Goal: Find specific page/section: Find specific page/section

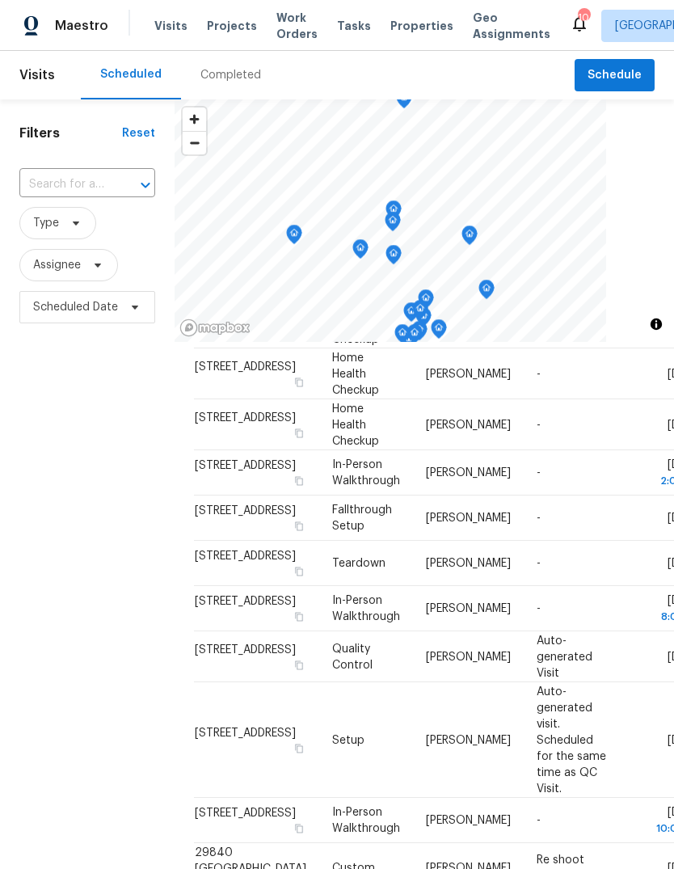
click at [247, 74] on div "Completed" at bounding box center [231, 75] width 61 height 16
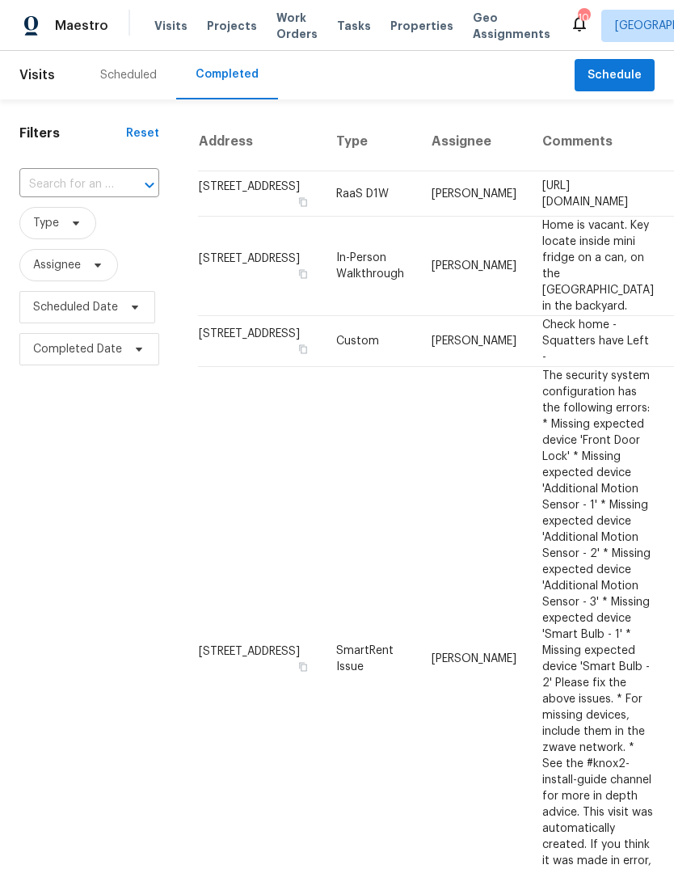
click at [136, 75] on div "Scheduled" at bounding box center [128, 75] width 57 height 16
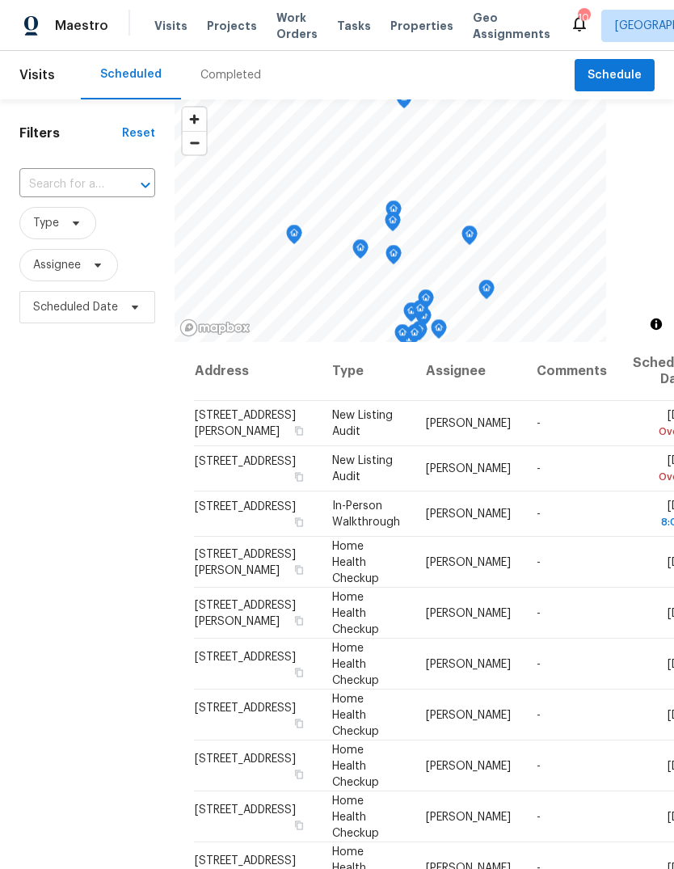
click at [408, 30] on span "Properties" at bounding box center [422, 26] width 63 height 16
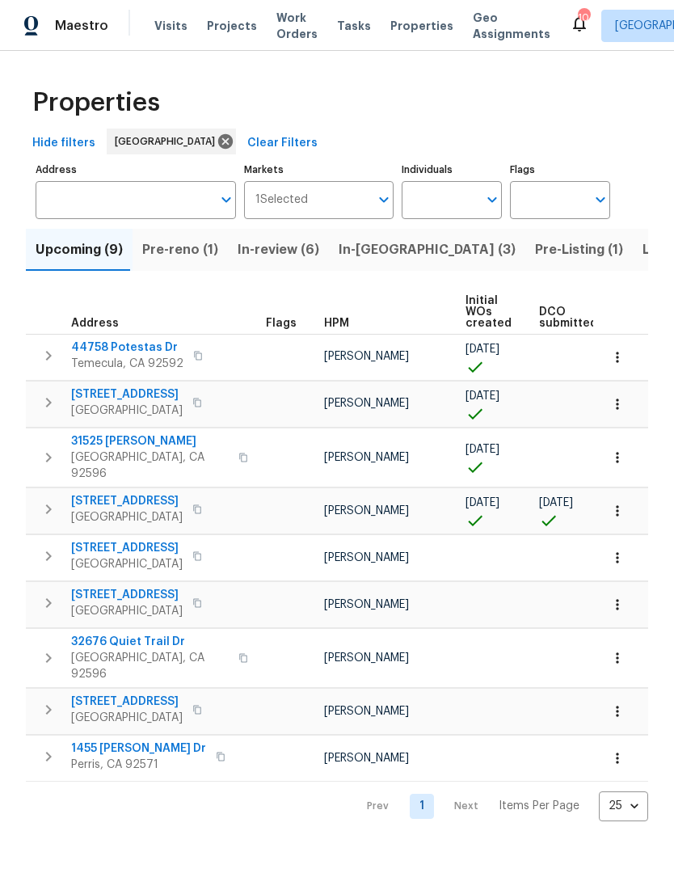
click at [454, 199] on input "Individuals" at bounding box center [440, 200] width 76 height 38
type input "[PERSON_NAME]"
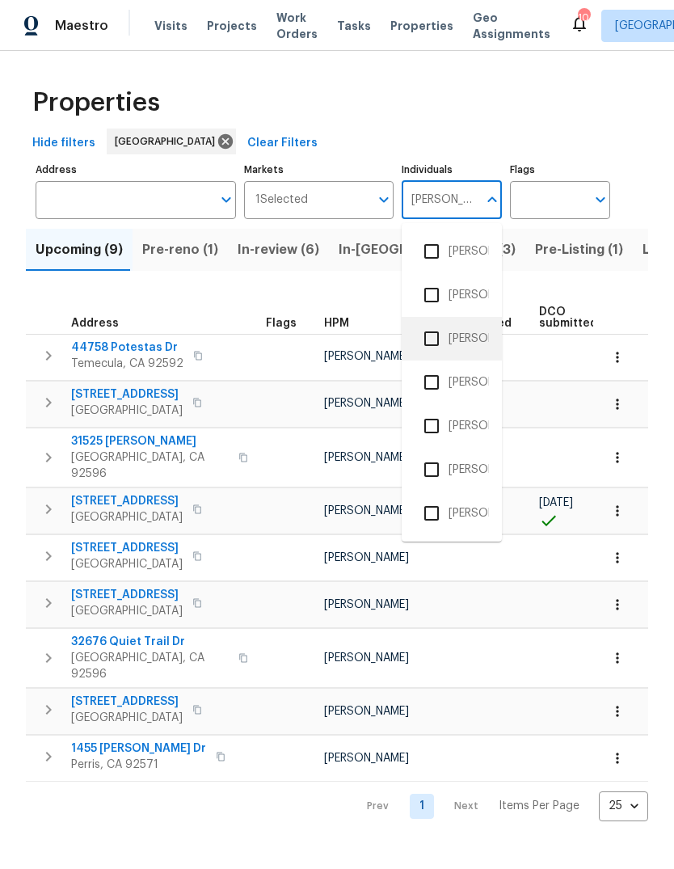
click at [483, 331] on li "[PERSON_NAME]" at bounding box center [452, 339] width 74 height 34
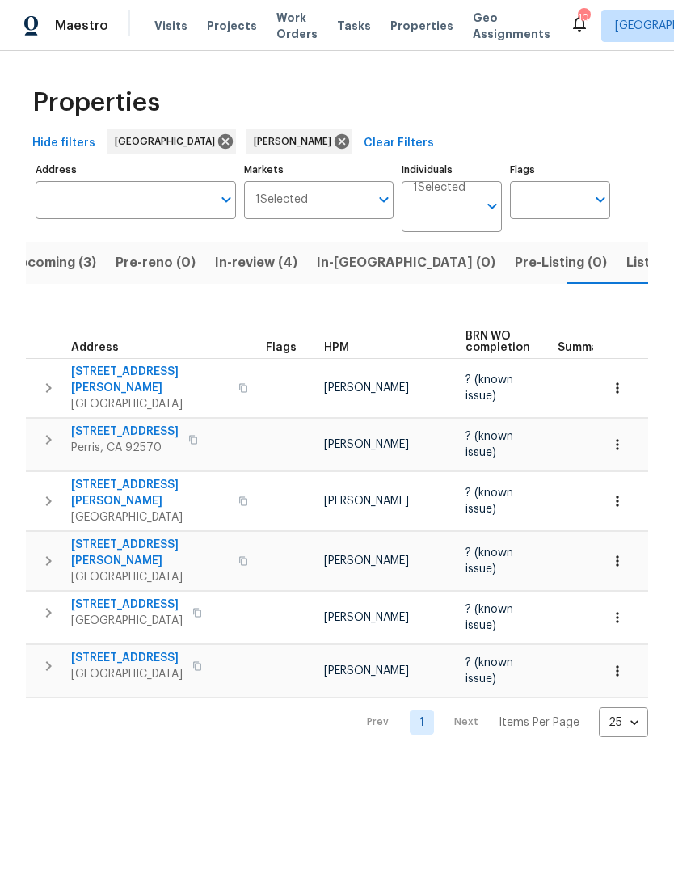
click at [617, 281] on button "Listed (2)" at bounding box center [657, 263] width 80 height 42
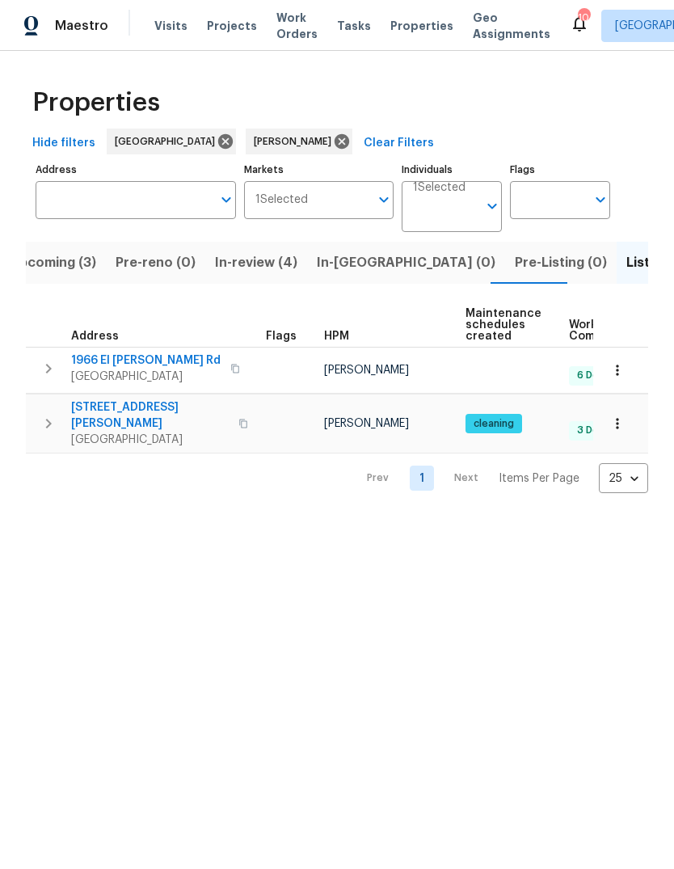
click at [340, 30] on span "Tasks" at bounding box center [354, 25] width 34 height 11
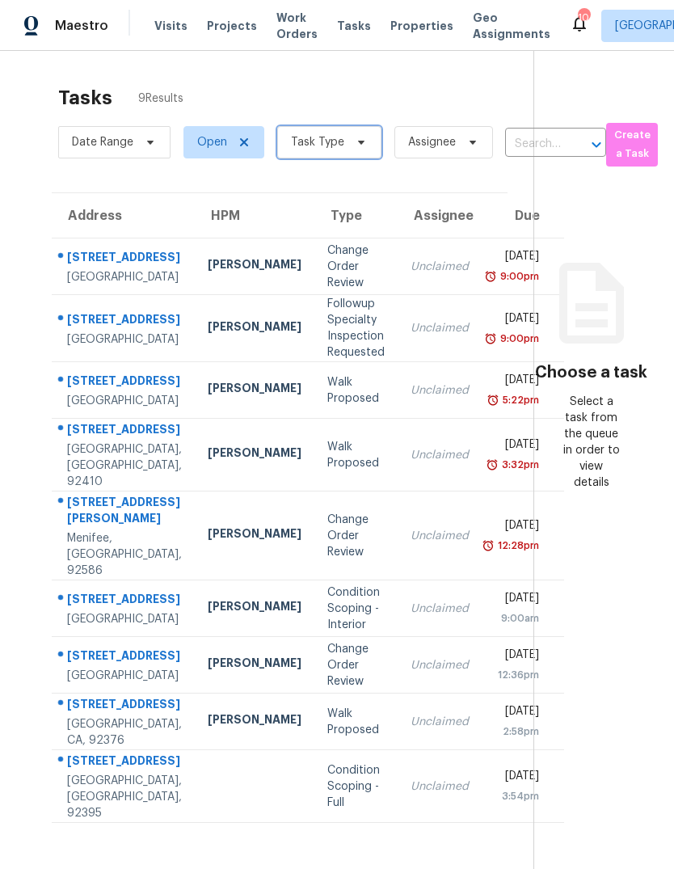
click at [337, 149] on span "Task Type" at bounding box center [317, 142] width 53 height 16
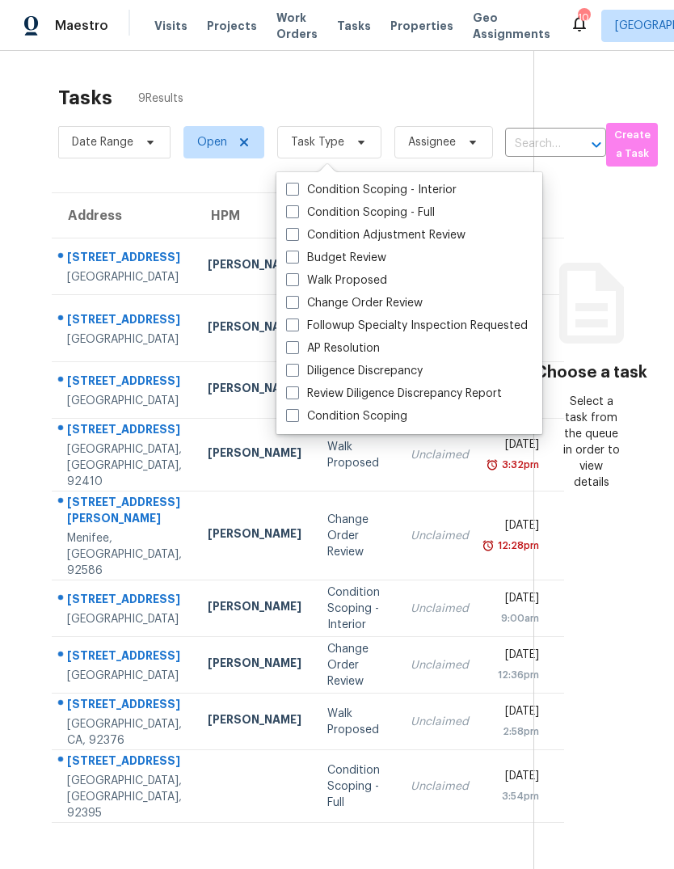
click at [370, 260] on label "Budget Review" at bounding box center [336, 258] width 100 height 16
click at [297, 260] on input "Budget Review" at bounding box center [291, 255] width 11 height 11
checkbox input "true"
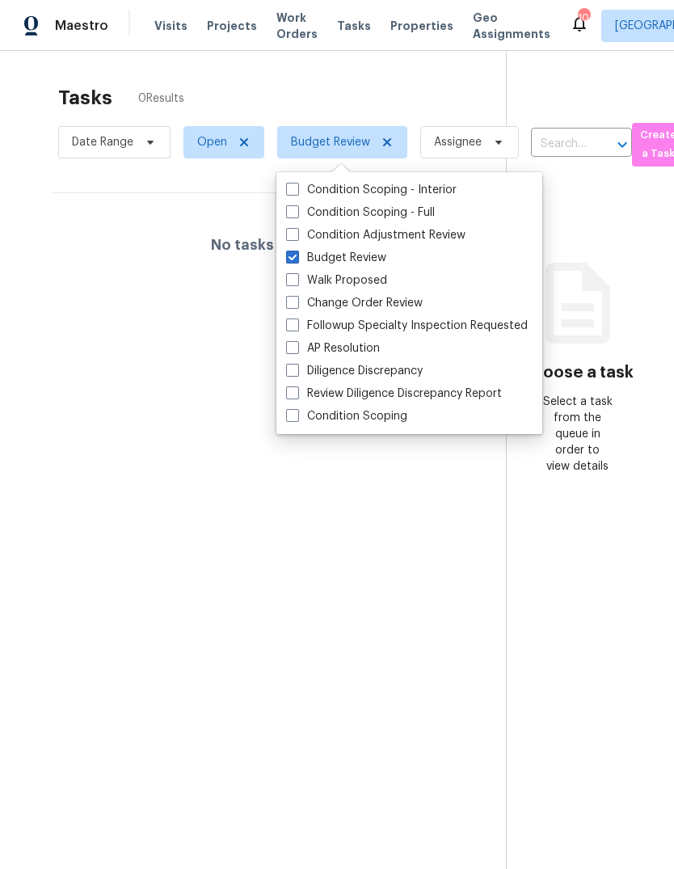
click at [267, 484] on section "Tasks 0 Results Date Range Open Budget Review Assignee ​ Create a Task No tasks…" at bounding box center [266, 498] width 480 height 843
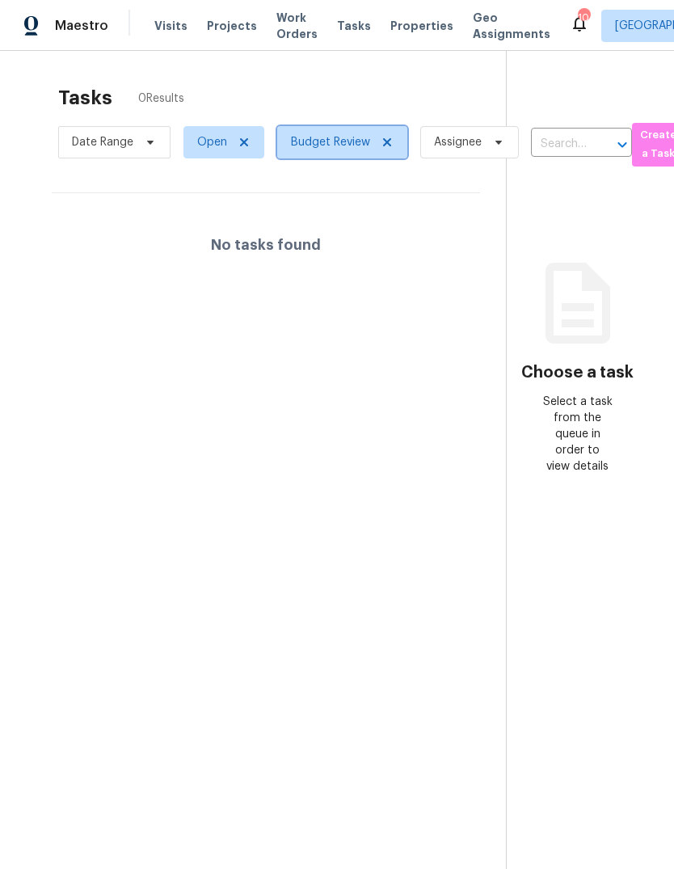
click at [398, 141] on span "Budget Review" at bounding box center [342, 142] width 130 height 32
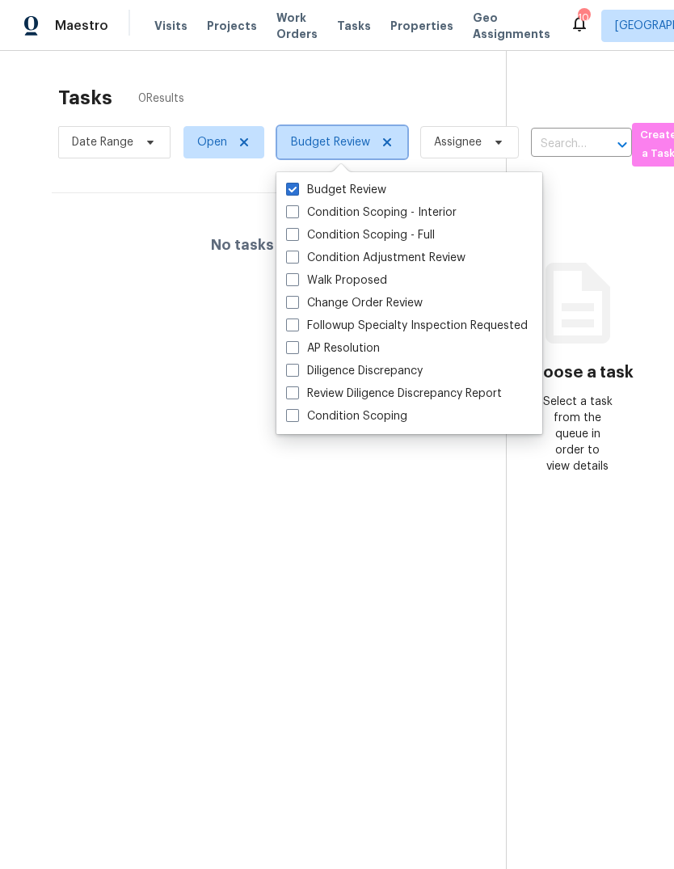
click at [393, 139] on span "Budget Review" at bounding box center [342, 142] width 130 height 32
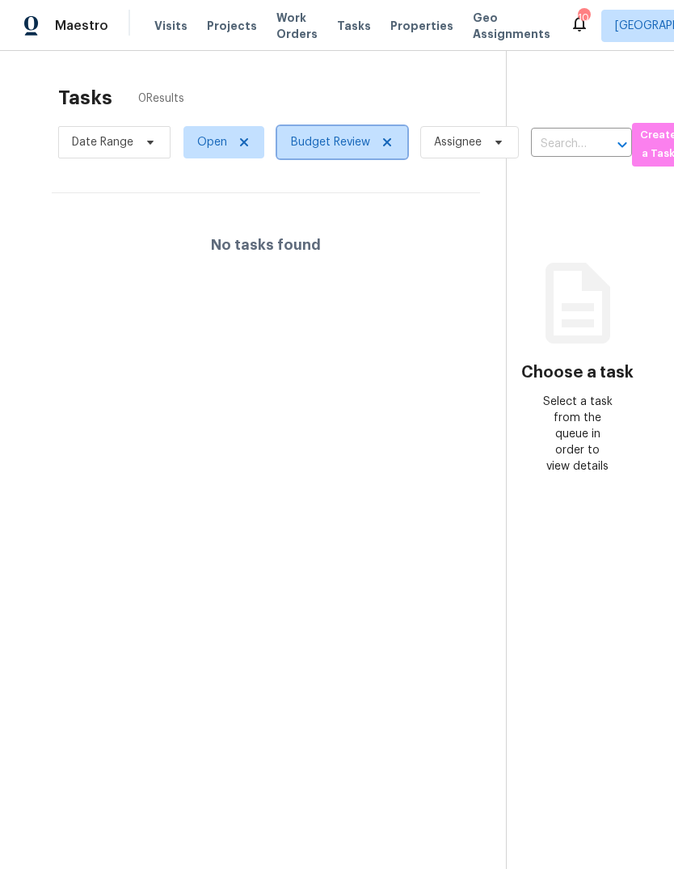
click at [388, 148] on icon at bounding box center [387, 142] width 13 height 13
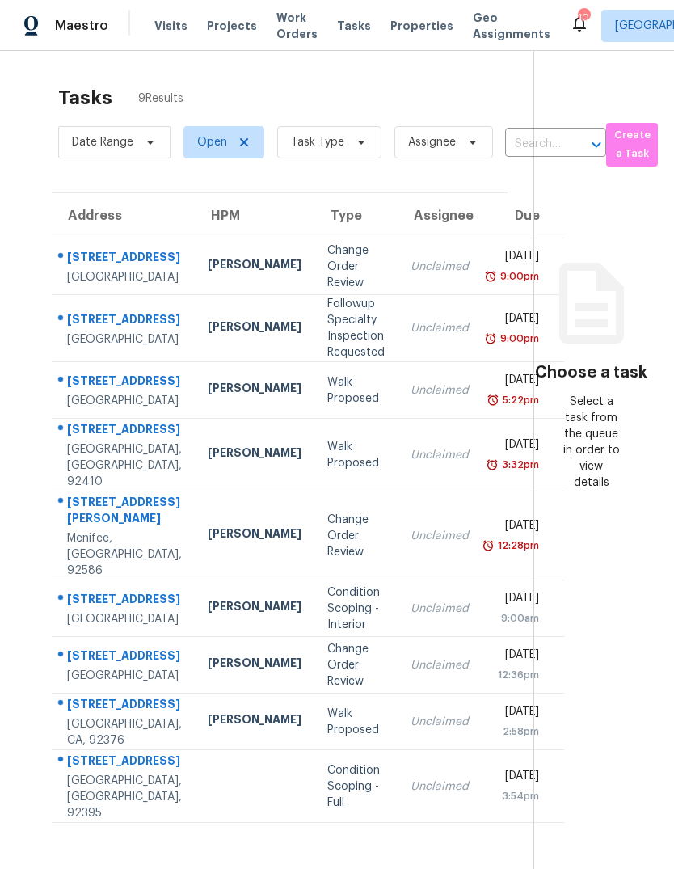
click at [232, 23] on span "Projects" at bounding box center [232, 26] width 50 height 16
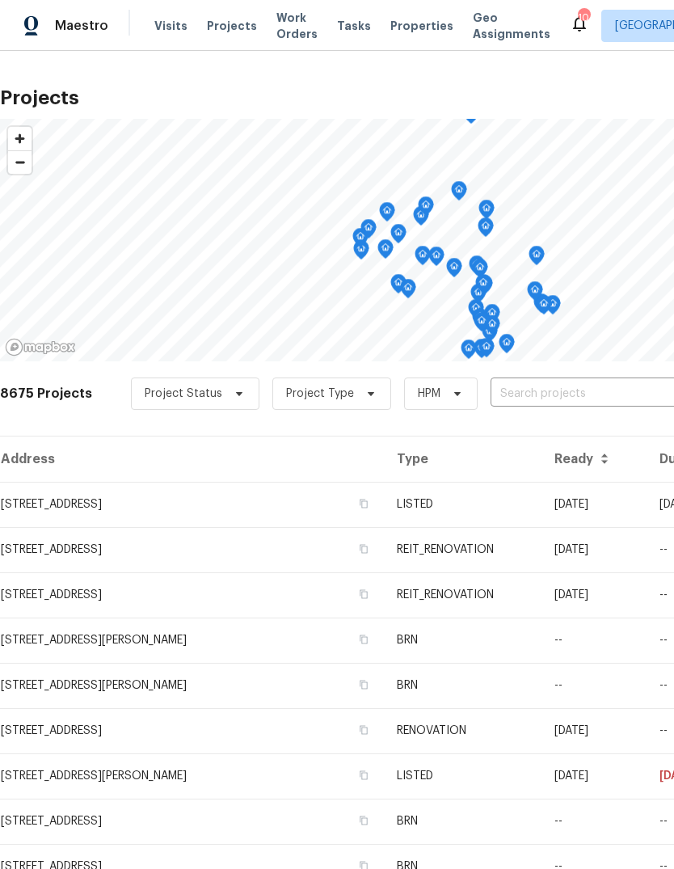
click at [514, 400] on input "text" at bounding box center [583, 394] width 185 height 25
type input "1717"
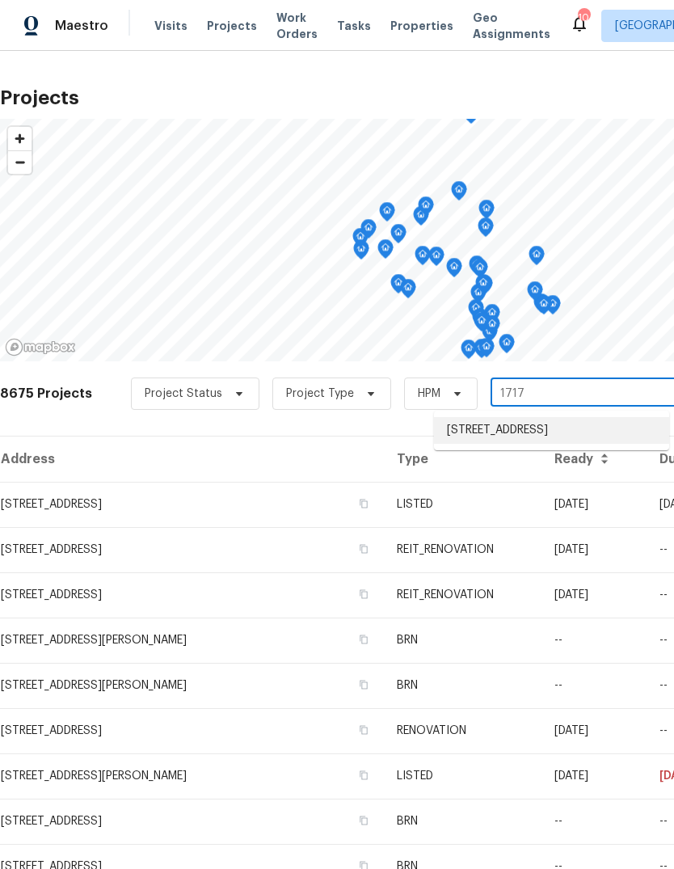
click at [584, 433] on li "[STREET_ADDRESS]" at bounding box center [551, 430] width 235 height 27
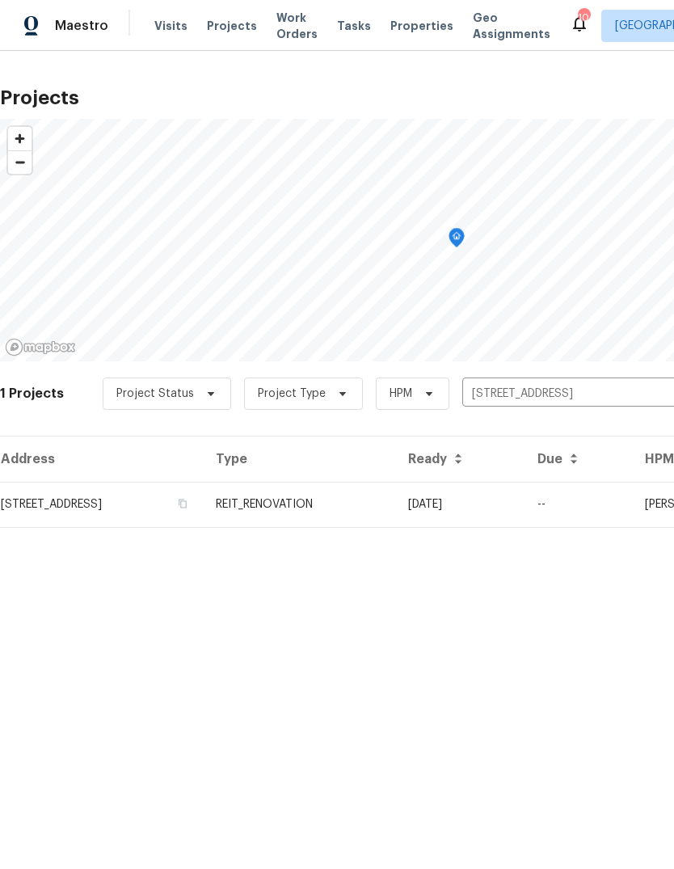
click at [395, 510] on td "REIT_RENOVATION" at bounding box center [299, 504] width 192 height 45
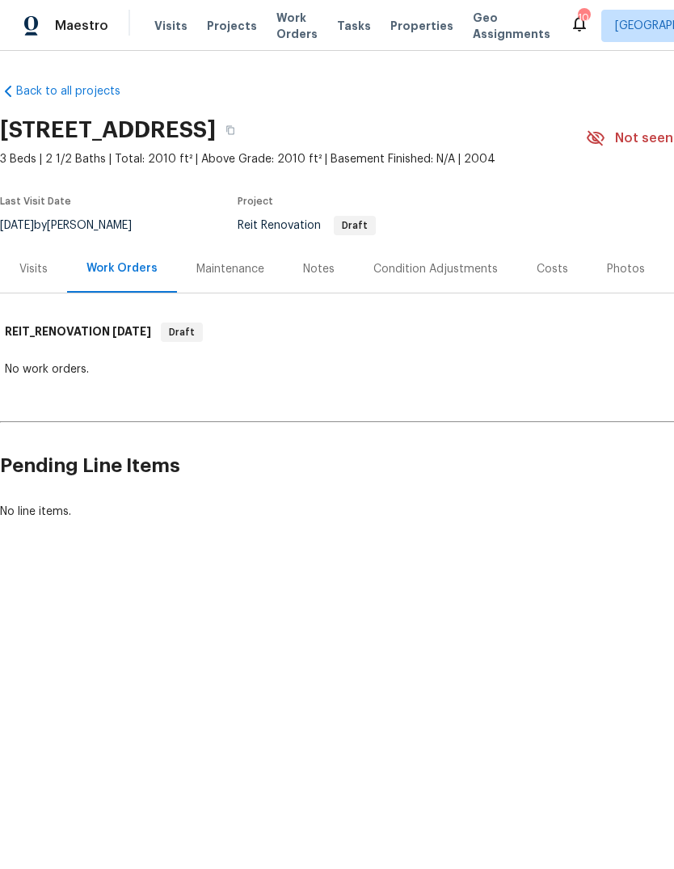
click at [544, 271] on div "Costs" at bounding box center [553, 269] width 32 height 16
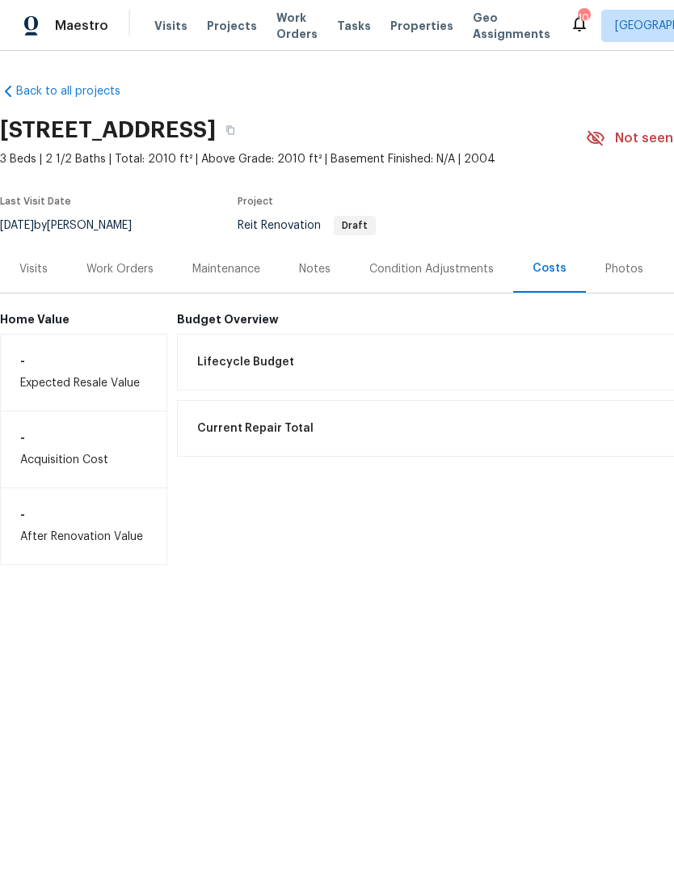
click at [139, 269] on div "Work Orders" at bounding box center [120, 269] width 67 height 16
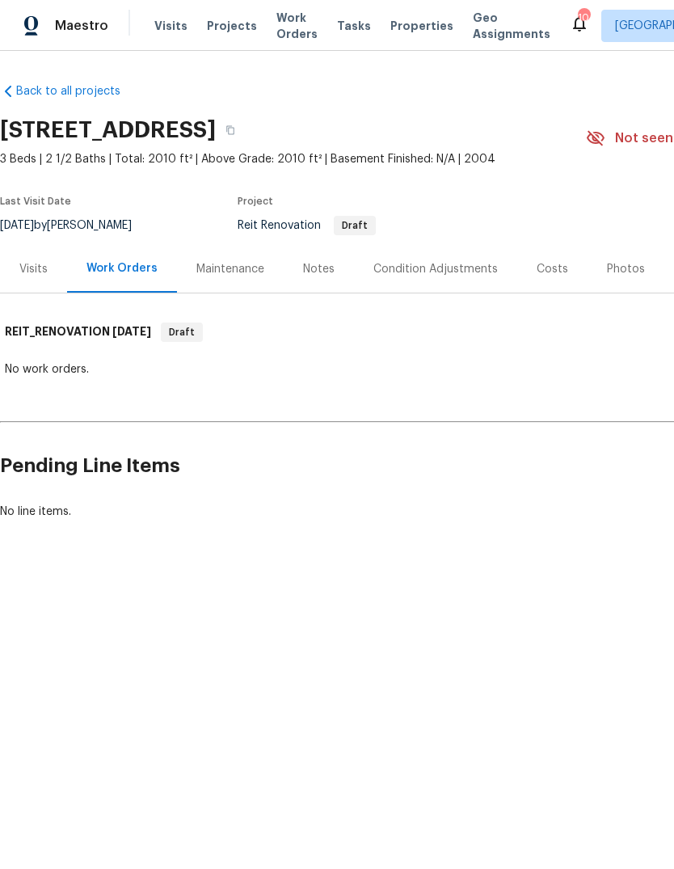
click at [459, 270] on div "Condition Adjustments" at bounding box center [436, 269] width 125 height 16
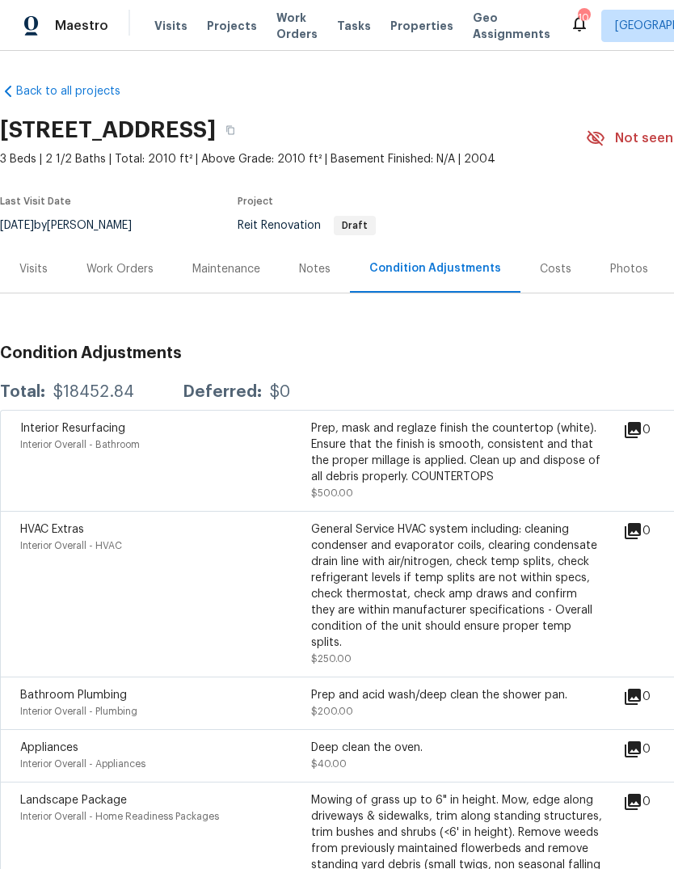
click at [323, 269] on div "Notes" at bounding box center [315, 269] width 32 height 16
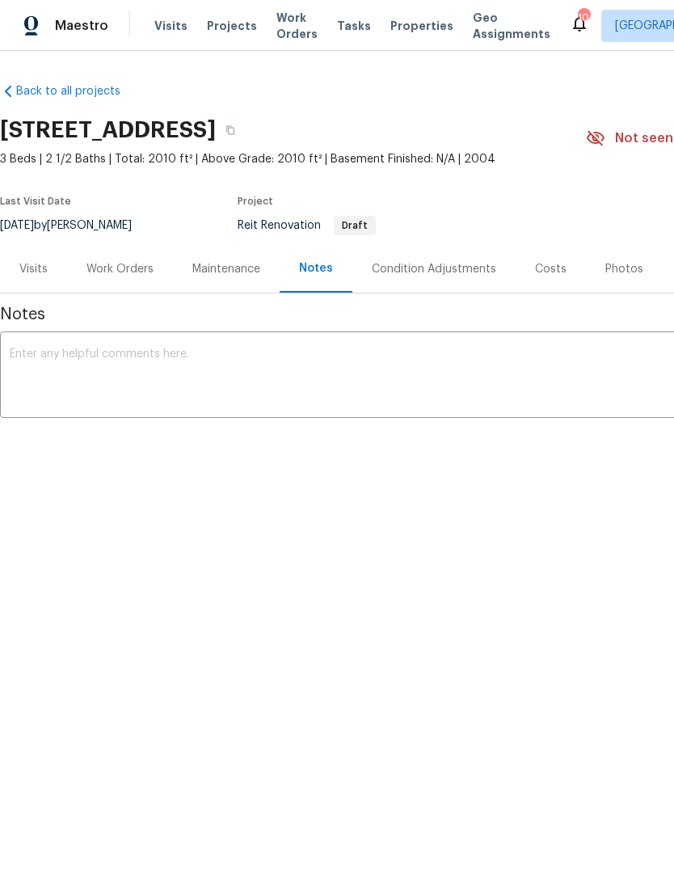
click at [406, 26] on span "Properties" at bounding box center [422, 26] width 63 height 16
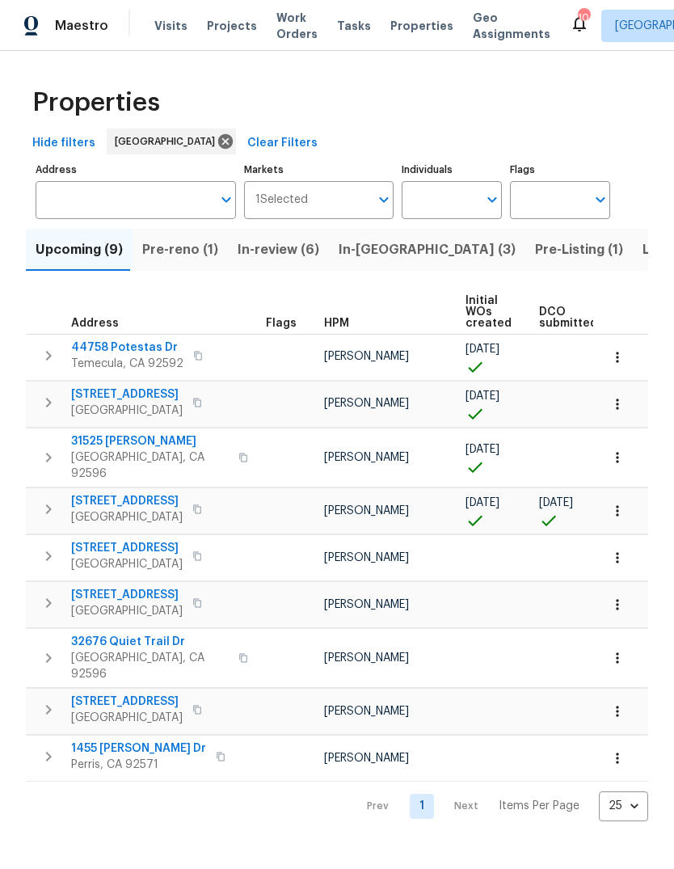
click at [436, 201] on input "Individuals" at bounding box center [440, 200] width 76 height 38
type input "[PERSON_NAME]"
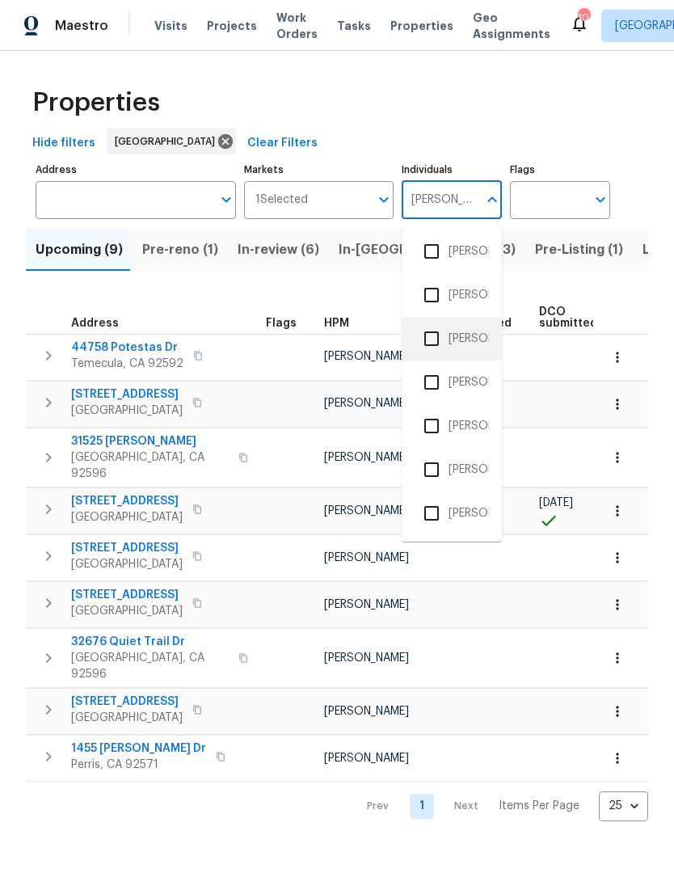
click at [476, 333] on li "[PERSON_NAME]" at bounding box center [452, 339] width 74 height 34
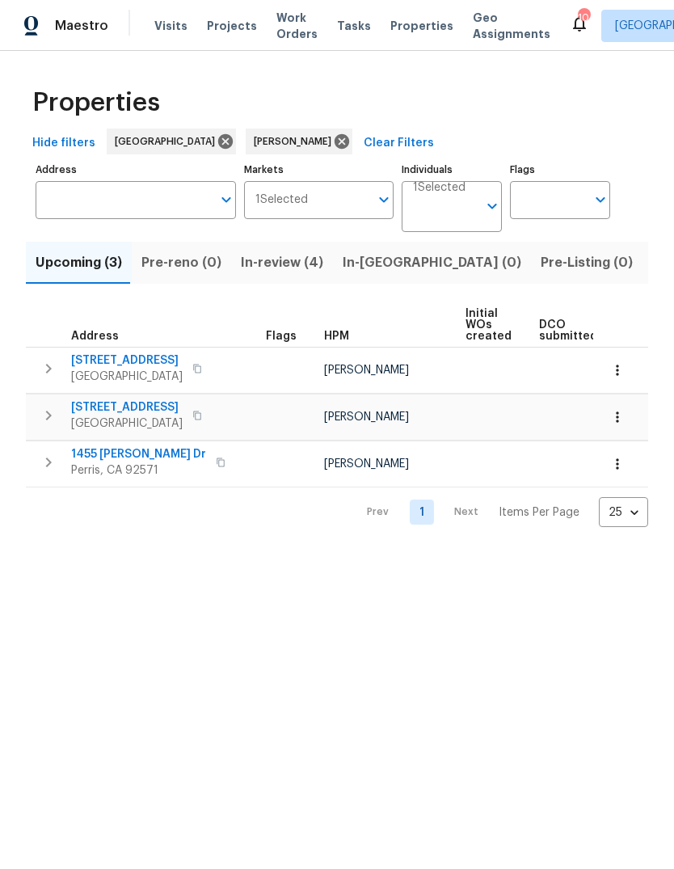
click at [653, 268] on span "Listed (2)" at bounding box center [683, 263] width 61 height 23
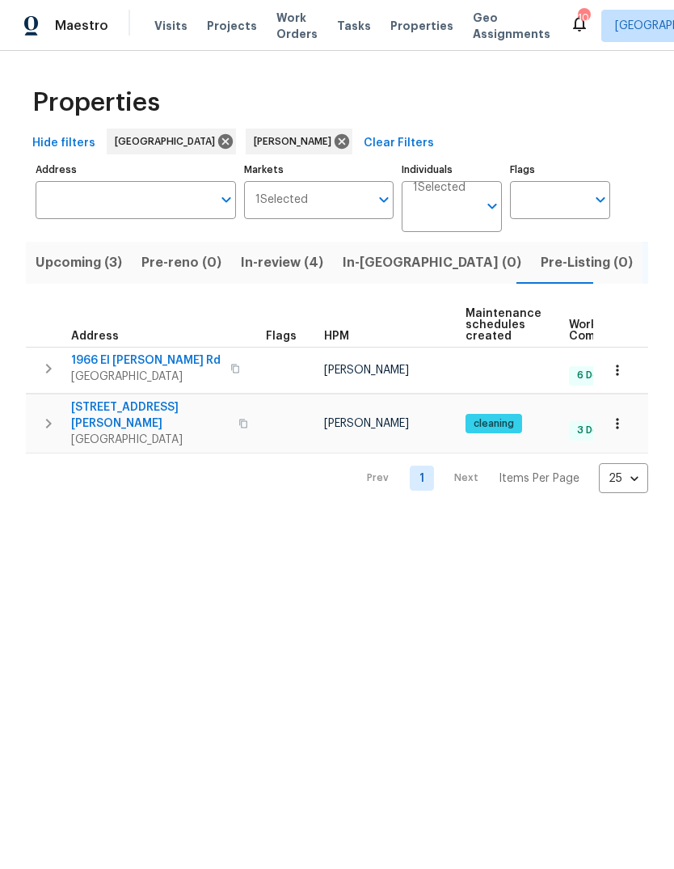
click at [170, 28] on span "Visits" at bounding box center [170, 26] width 33 height 16
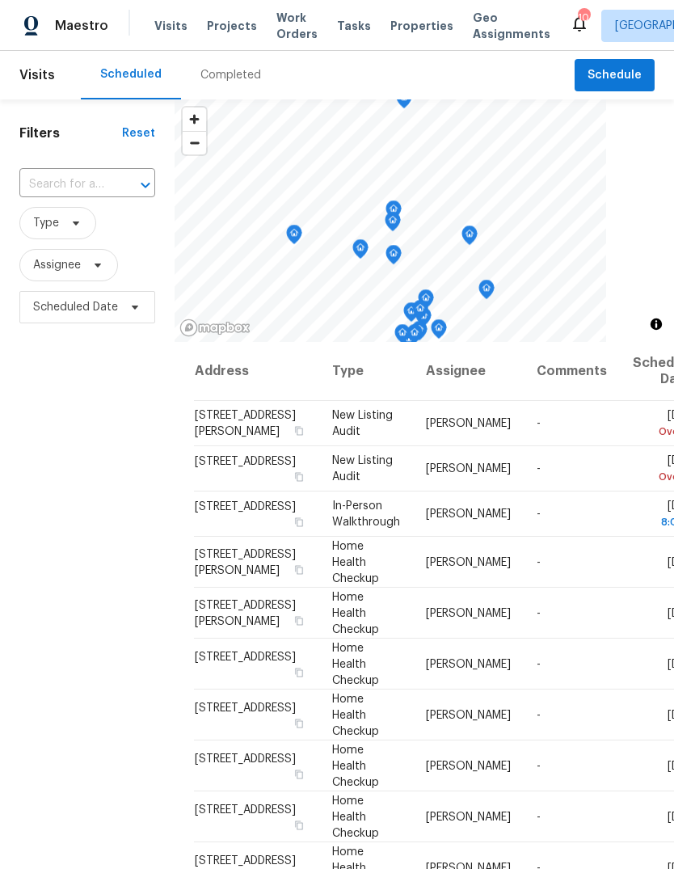
click at [238, 84] on div "Completed" at bounding box center [230, 75] width 99 height 49
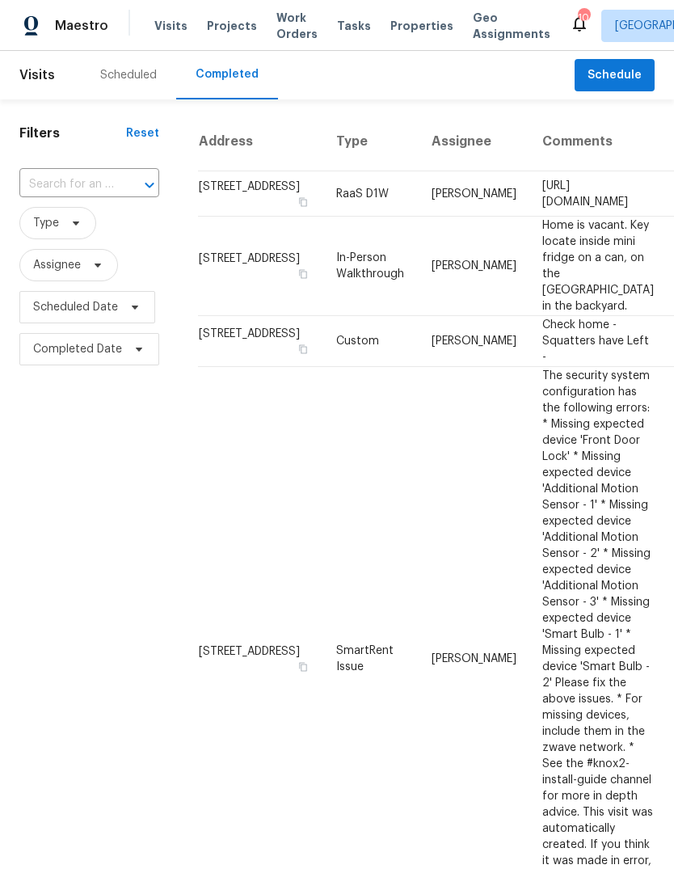
click at [70, 184] on input "text" at bounding box center [66, 184] width 95 height 25
type input "15605"
click at [97, 239] on li "[STREET_ADDRESS][PERSON_NAME]" at bounding box center [87, 231] width 137 height 44
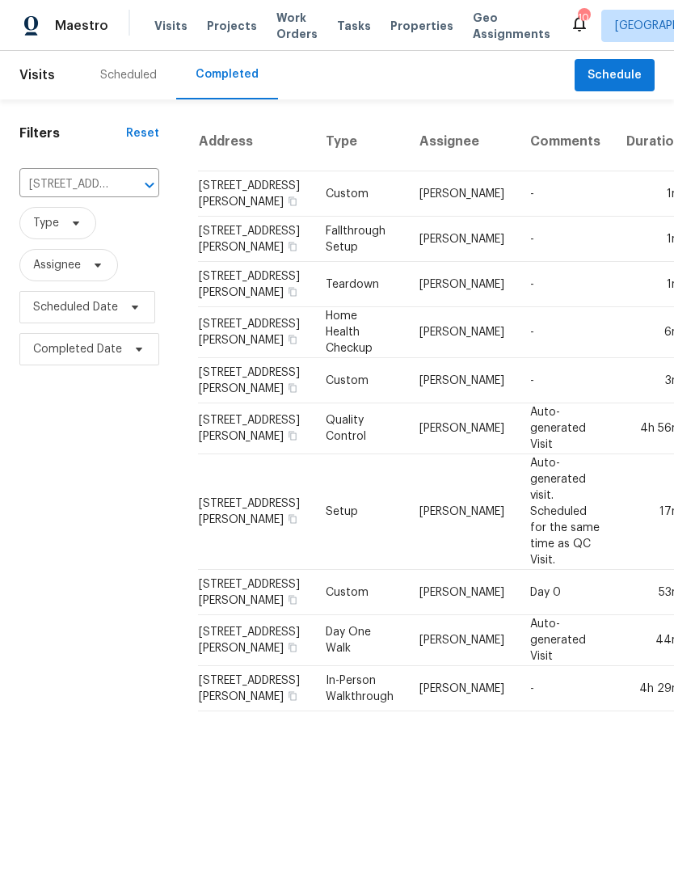
click at [141, 74] on div "Scheduled" at bounding box center [128, 75] width 57 height 16
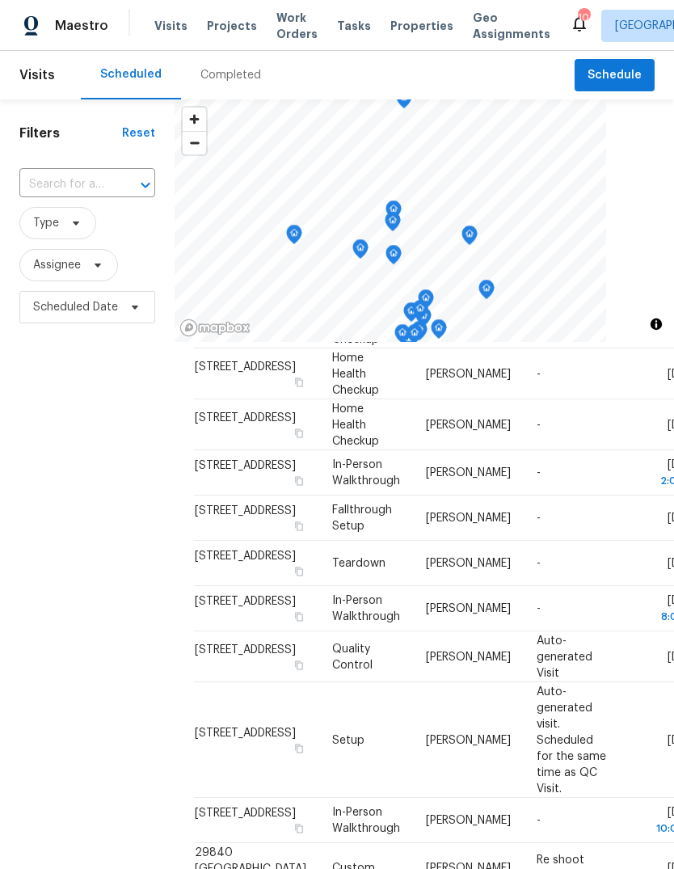
scroll to position [1097, 0]
click at [408, 24] on span "Properties" at bounding box center [422, 26] width 63 height 16
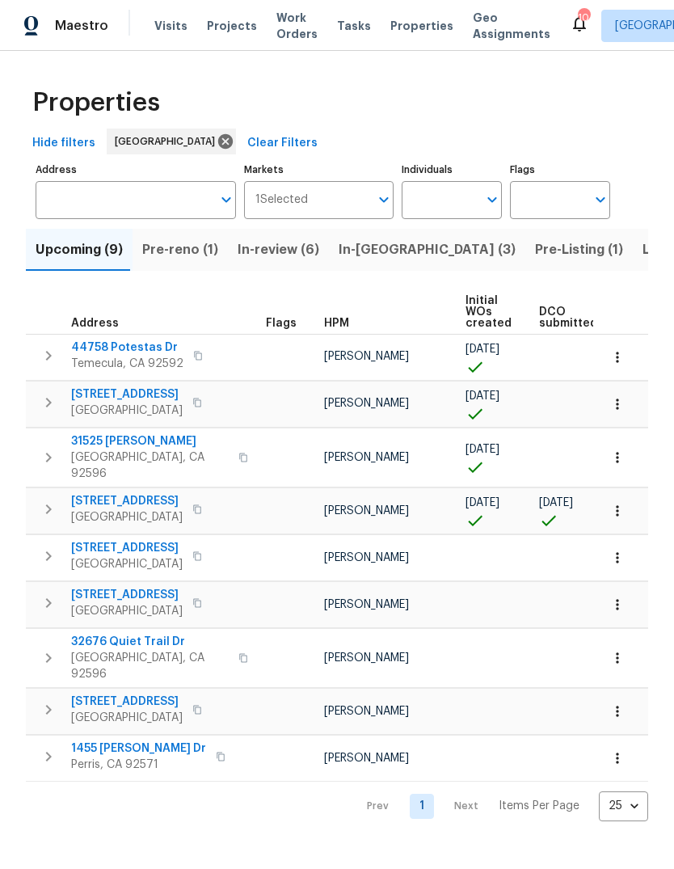
click at [442, 194] on input "Individuals" at bounding box center [440, 200] width 76 height 38
type input "[PERSON_NAME]"
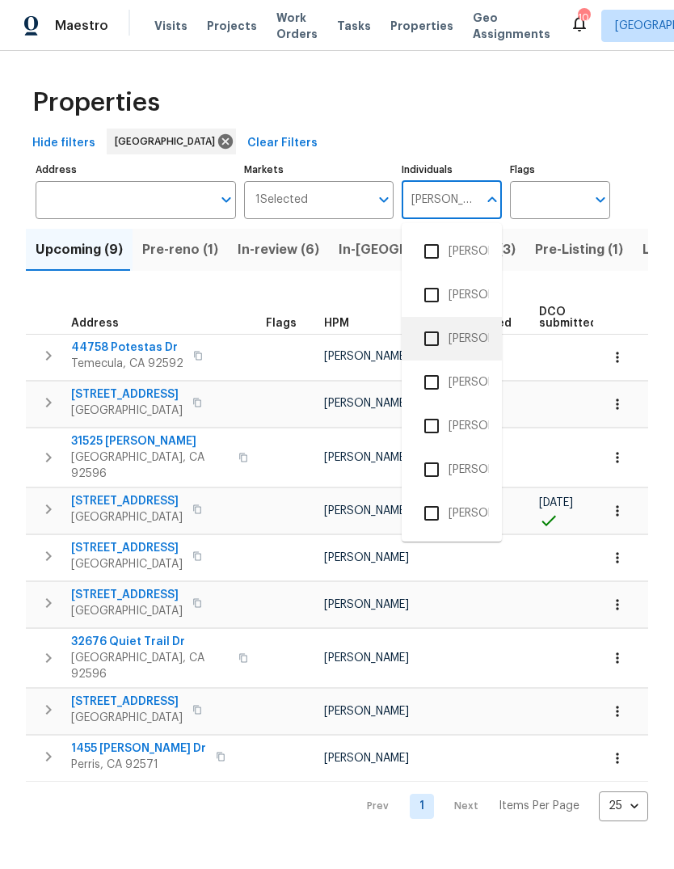
click at [475, 337] on li "[PERSON_NAME]" at bounding box center [452, 339] width 74 height 34
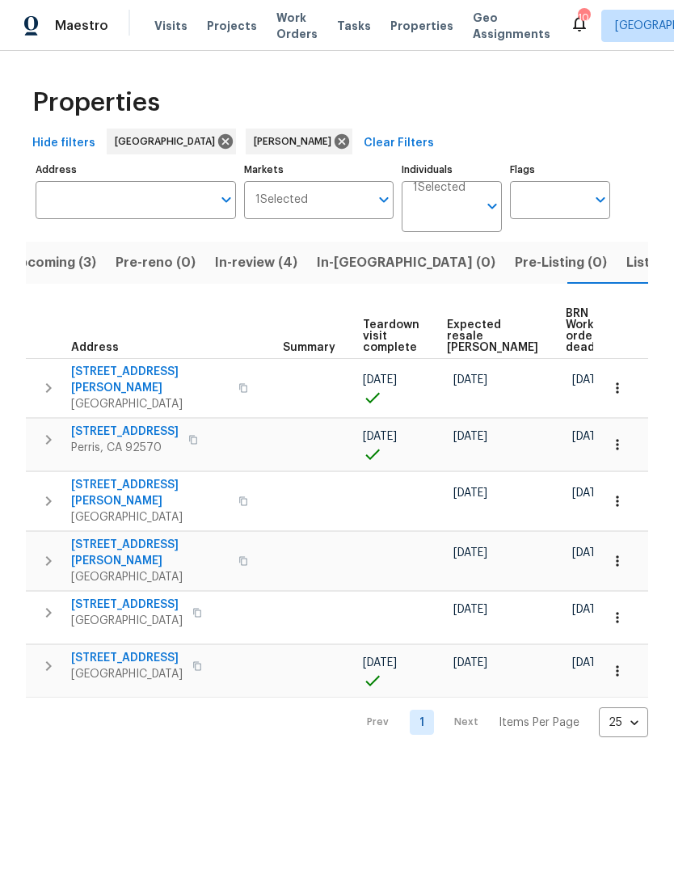
scroll to position [0, 274]
